Goal: Transaction & Acquisition: Obtain resource

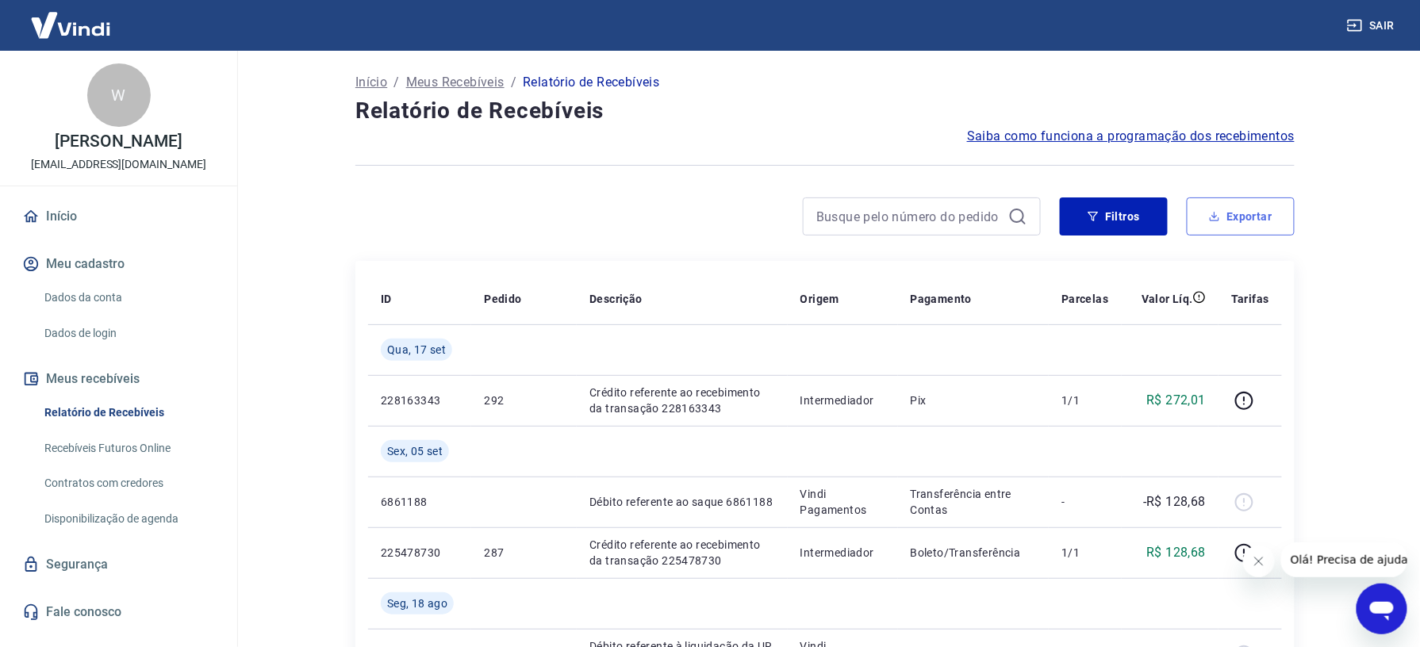
click at [1228, 213] on button "Exportar" at bounding box center [1241, 217] width 108 height 38
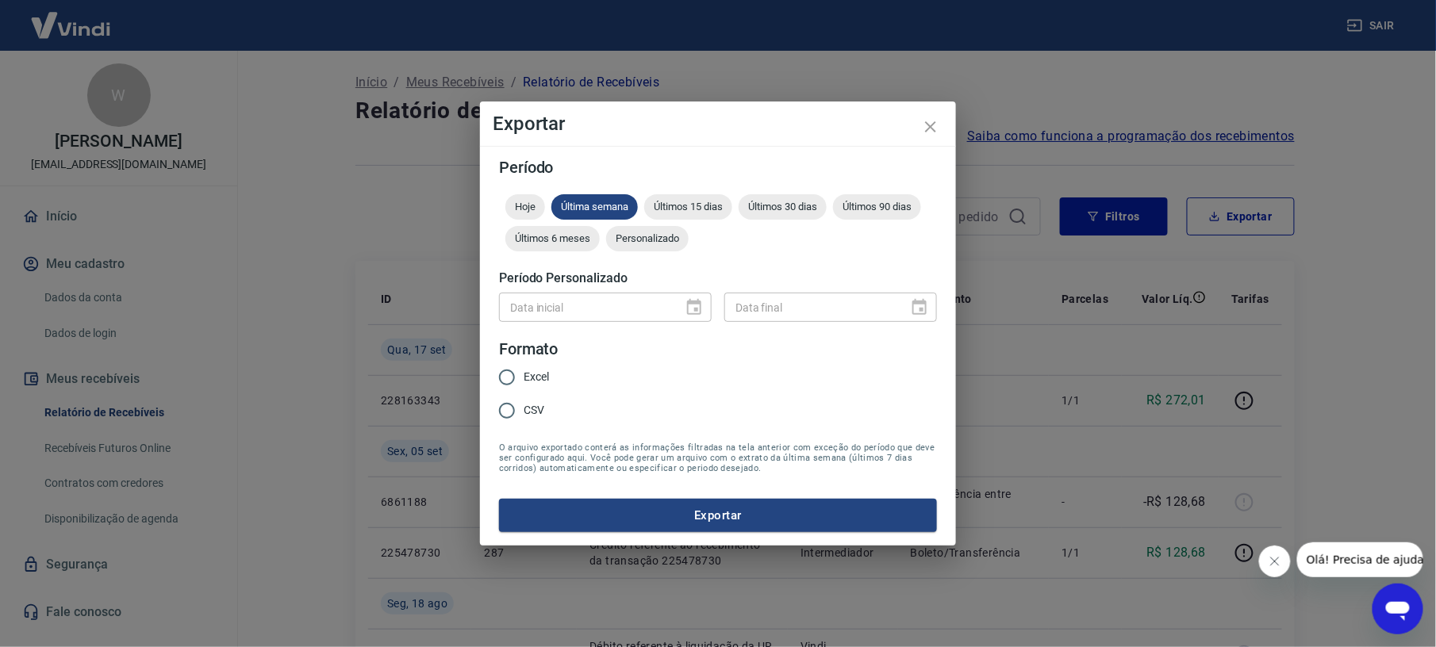
click at [701, 312] on div "Data inicial" at bounding box center [605, 307] width 213 height 29
click at [885, 208] on span "Últimos 90 dias" at bounding box center [877, 207] width 88 height 12
click at [527, 378] on span "Excel" at bounding box center [536, 377] width 25 height 17
click at [524, 378] on input "Excel" at bounding box center [506, 377] width 33 height 33
radio input "true"
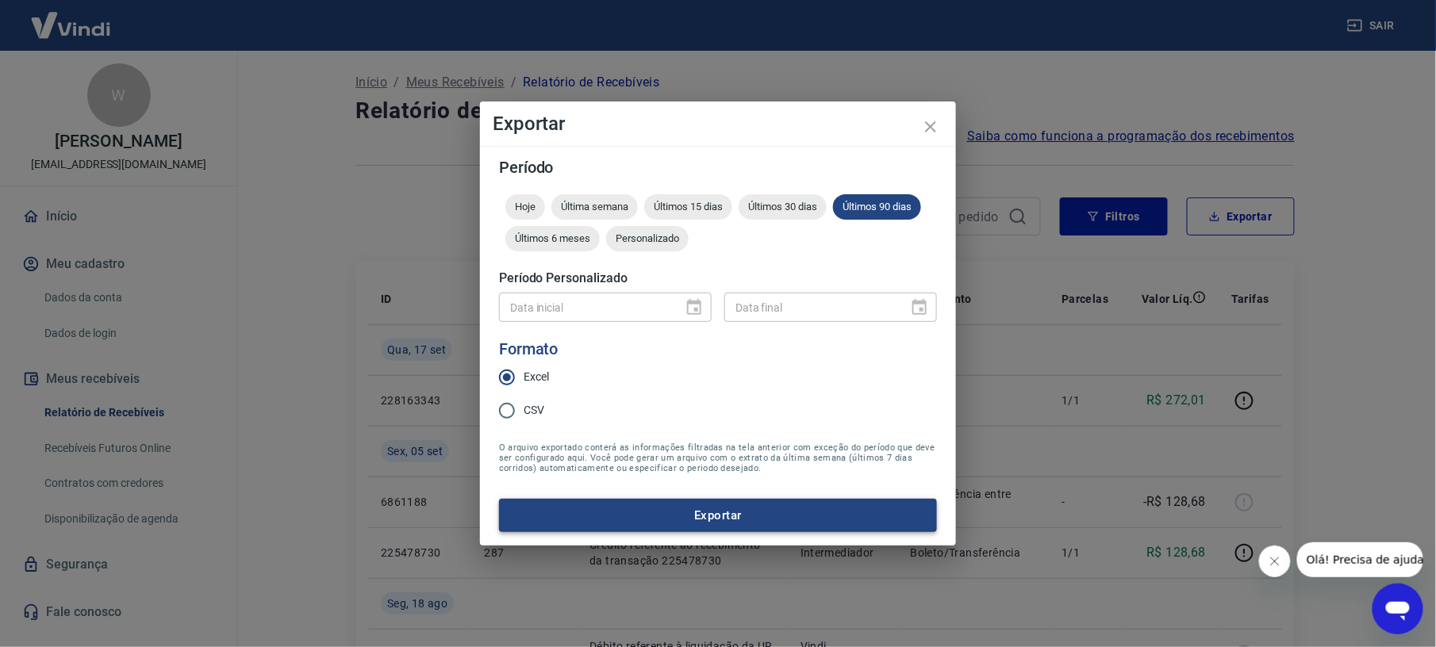
click at [722, 514] on button "Exportar" at bounding box center [718, 515] width 438 height 33
